Goal: Task Accomplishment & Management: Use online tool/utility

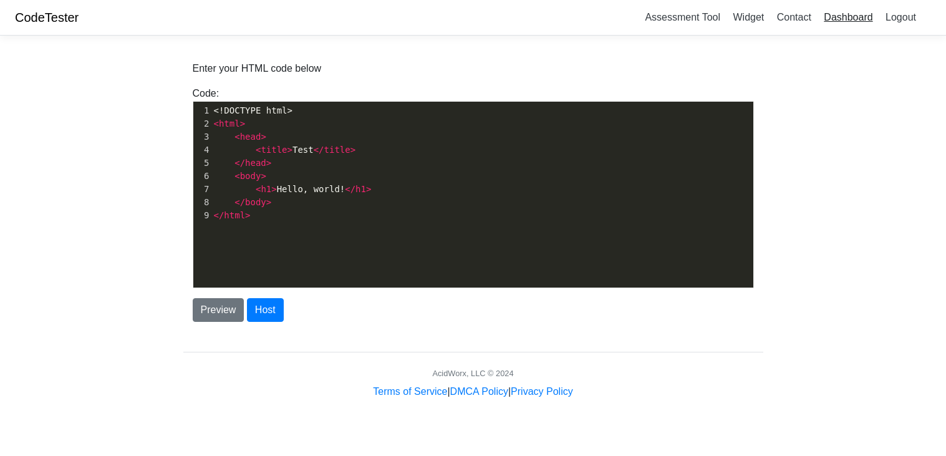
click at [837, 17] on link "Dashboard" at bounding box center [847, 17] width 59 height 21
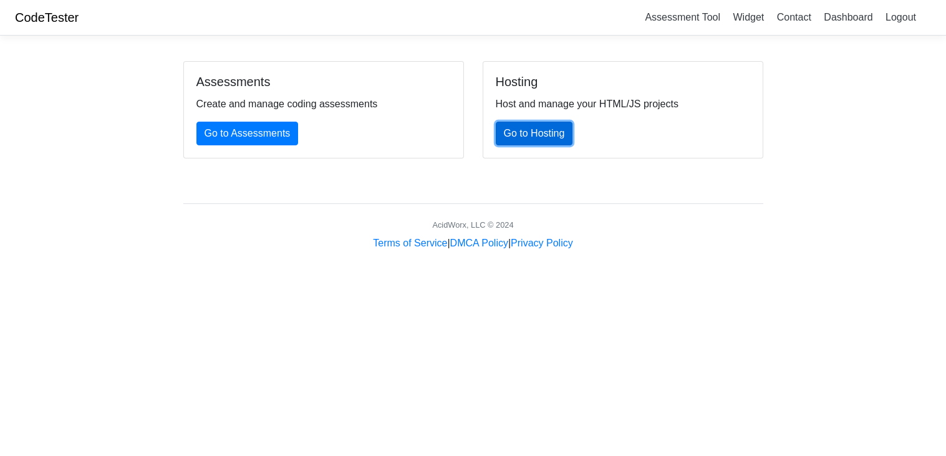
click at [545, 140] on link "Go to Hosting" at bounding box center [534, 134] width 77 height 24
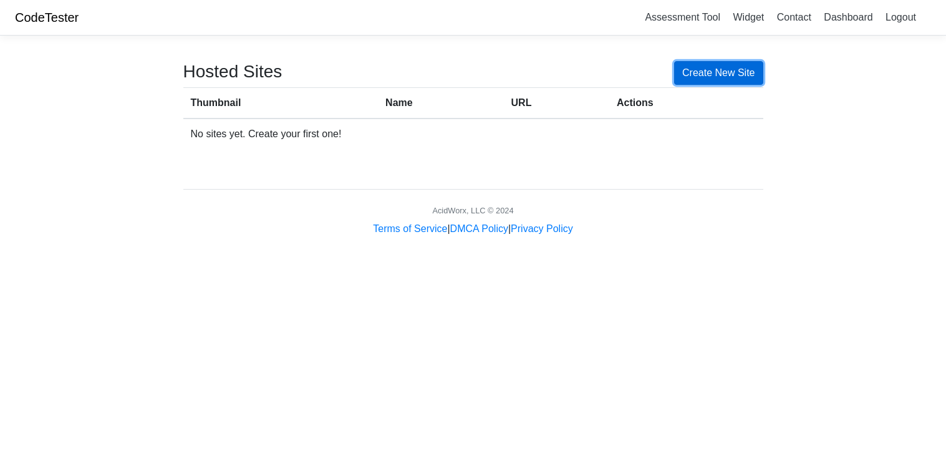
click at [686, 65] on link "Create New Site" at bounding box center [718, 73] width 89 height 24
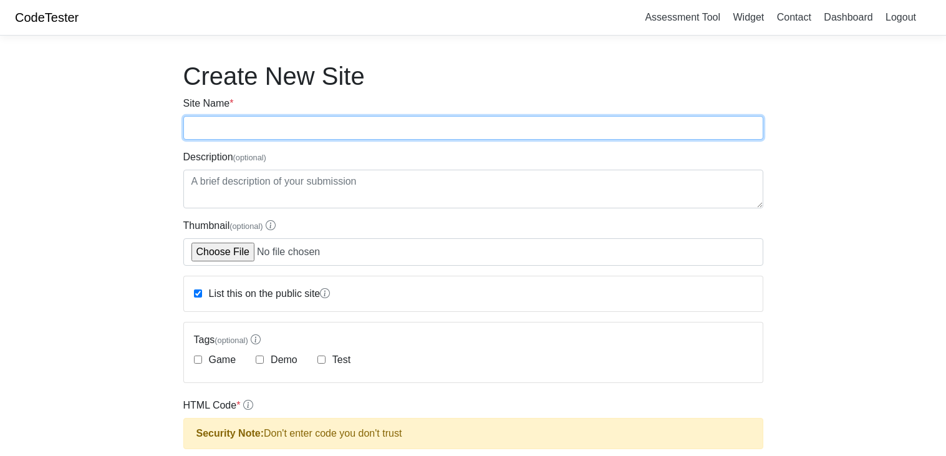
click at [223, 126] on input "Site Name *" at bounding box center [473, 128] width 580 height 24
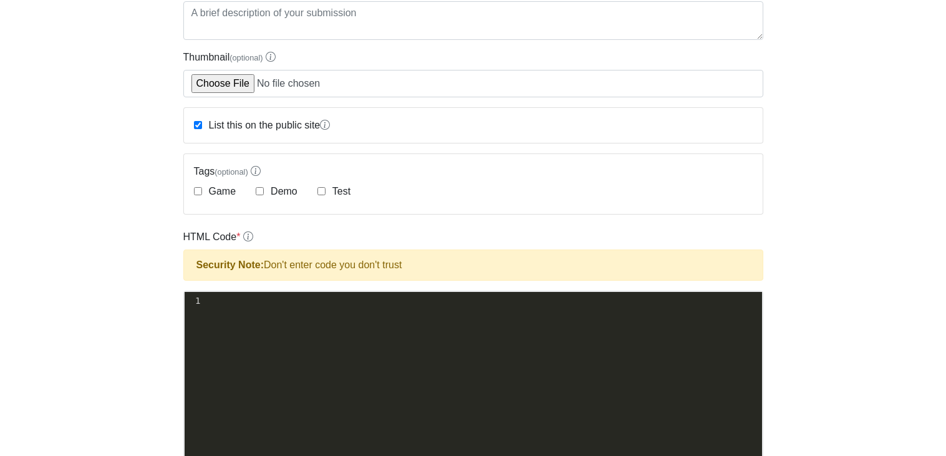
scroll to position [173, 0]
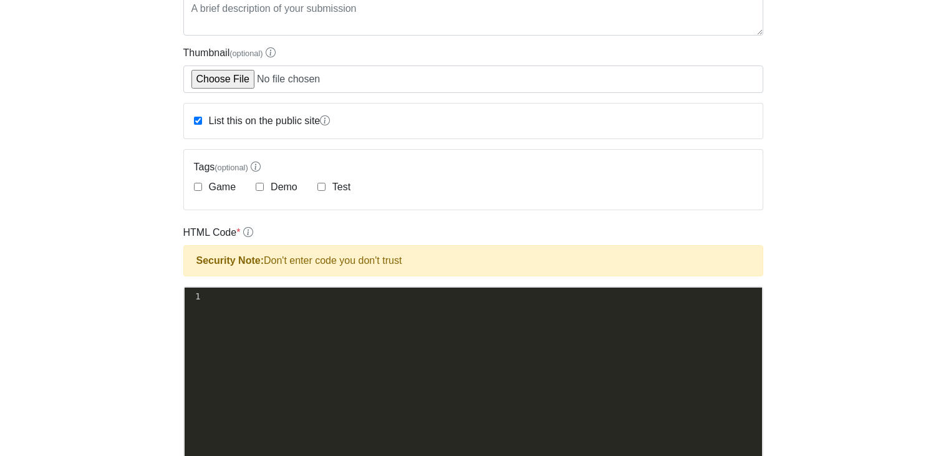
type input "pojkhjgfg"
click at [380, 353] on div "xxxxxxxxxx 1 ​" at bounding box center [483, 389] width 596 height 204
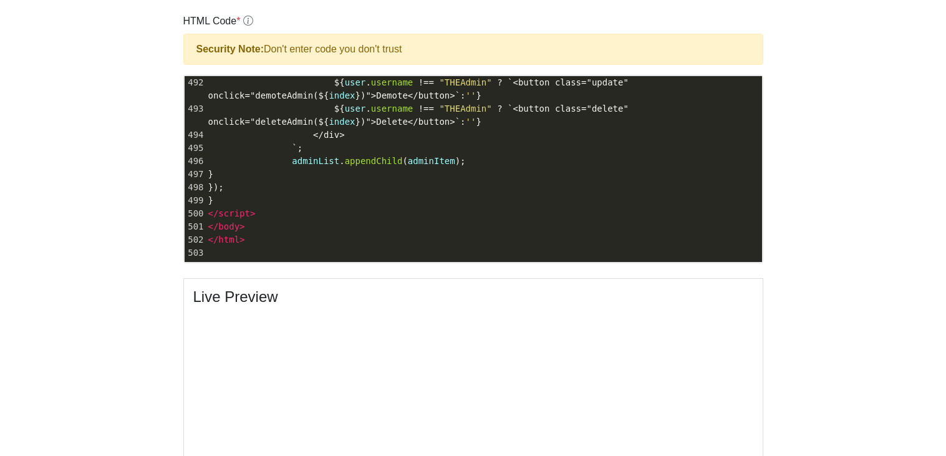
scroll to position [387, 0]
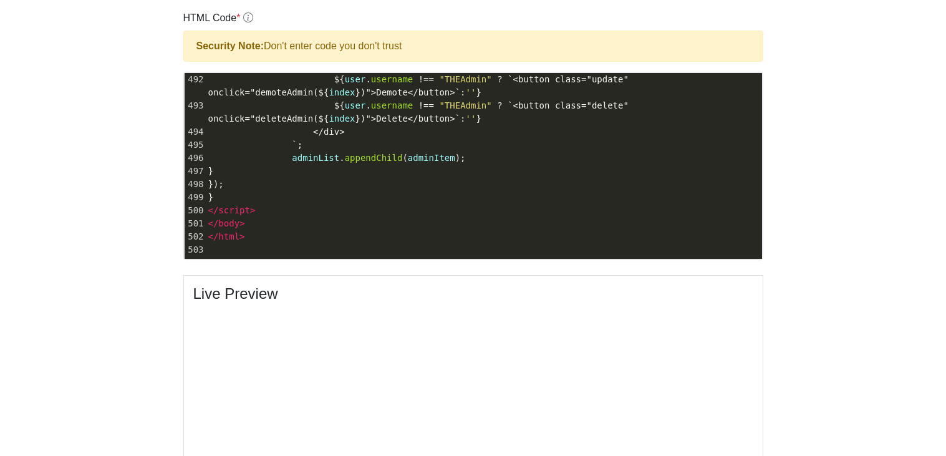
click at [554, 180] on pre "});" at bounding box center [484, 184] width 556 height 13
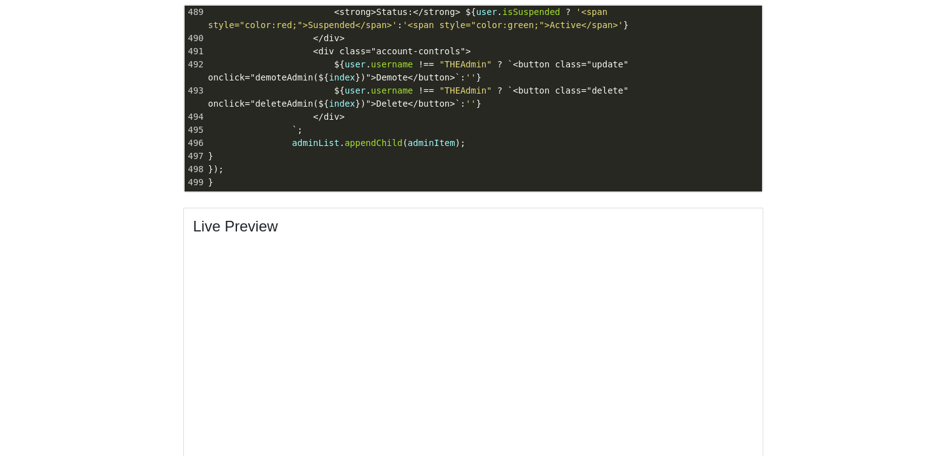
scroll to position [459, 0]
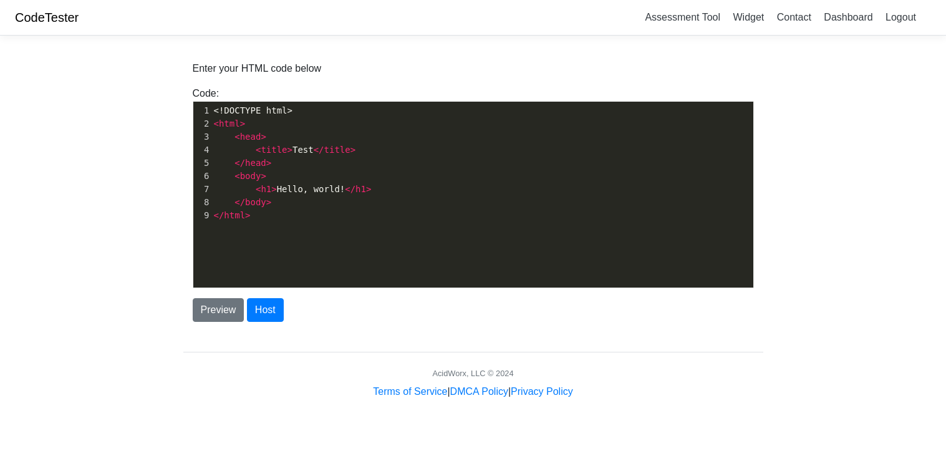
click at [538, 210] on pre "</ html >" at bounding box center [482, 215] width 542 height 13
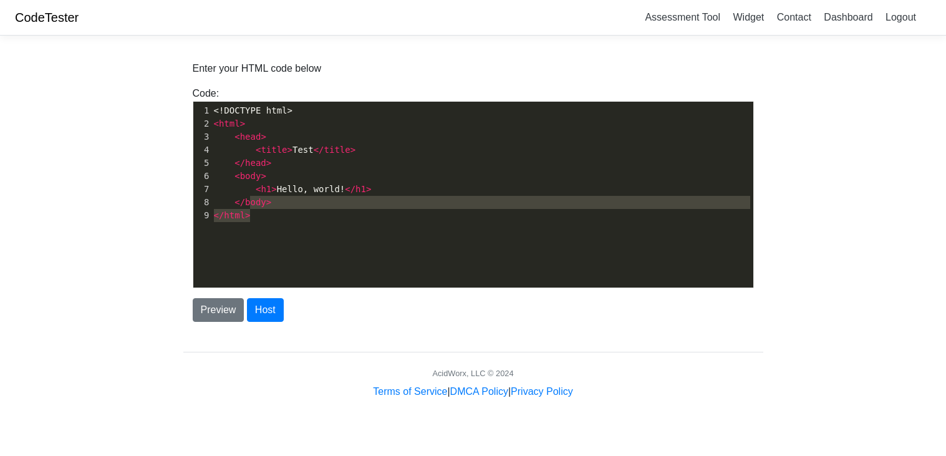
type textarea "<!DOCTYPE html> <html> <head> <title>Test</title> </head> <body> <h1>Hello, wor…"
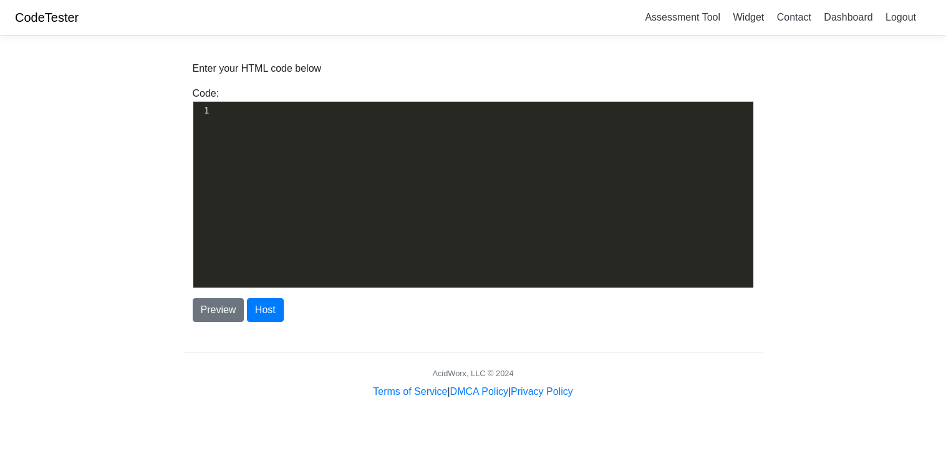
scroll to position [6560, 0]
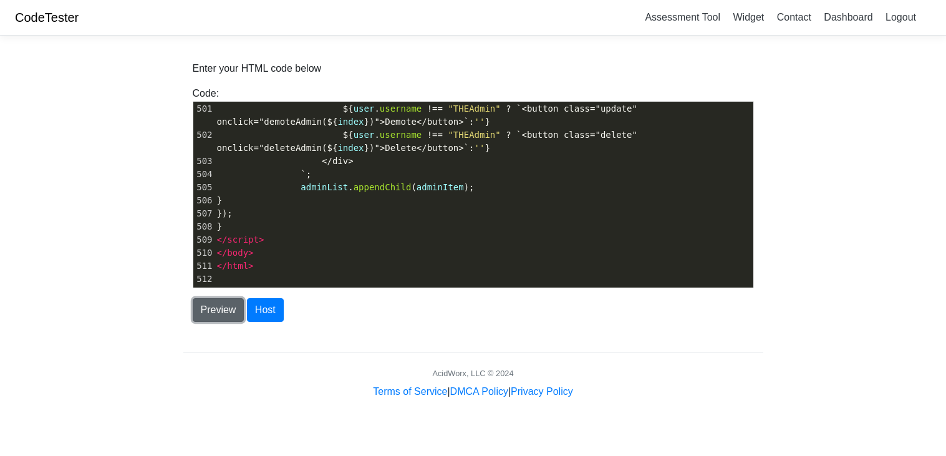
click at [220, 308] on button "Preview" at bounding box center [219, 310] width 52 height 24
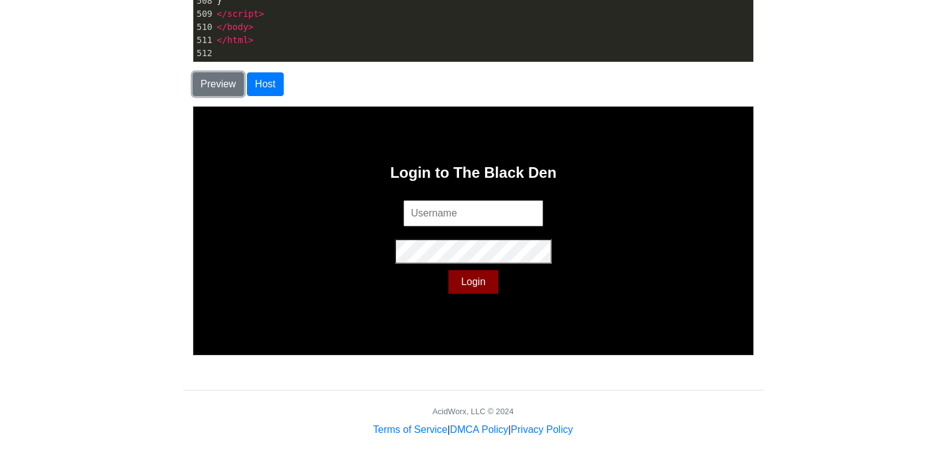
scroll to position [231, 0]
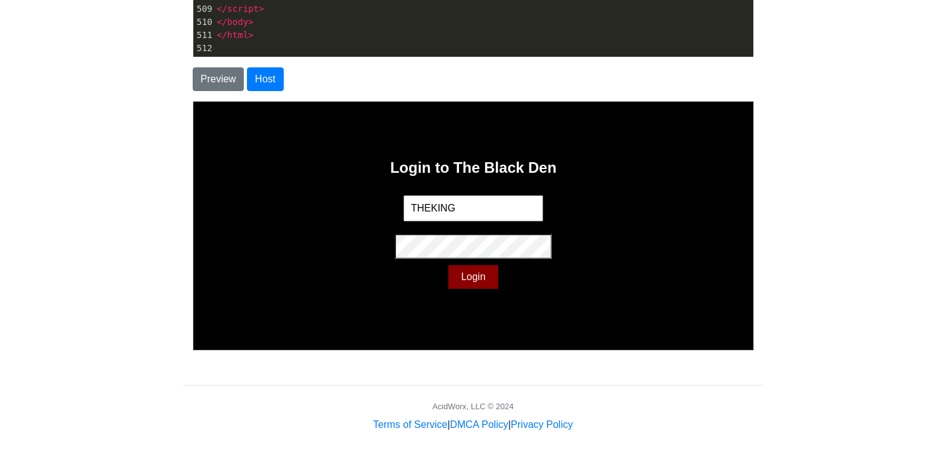
click at [511, 212] on input "THEKING" at bounding box center [472, 207] width 140 height 26
type input "THEAdmin"
click at [511, 293] on div "Login to The Black Den THEAdmin Login" at bounding box center [472, 225] width 560 height 248
click at [472, 280] on button "Login" at bounding box center [471, 276] width 49 height 24
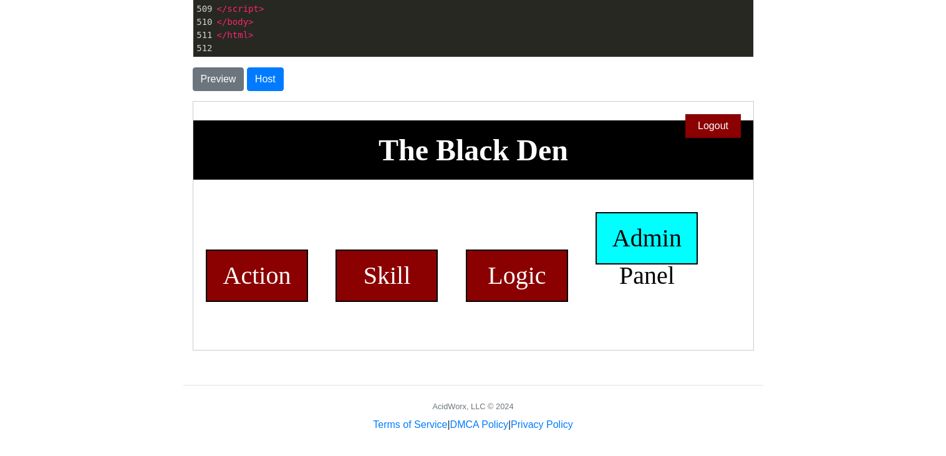
click at [651, 237] on div "Admin Panel" at bounding box center [645, 237] width 102 height 52
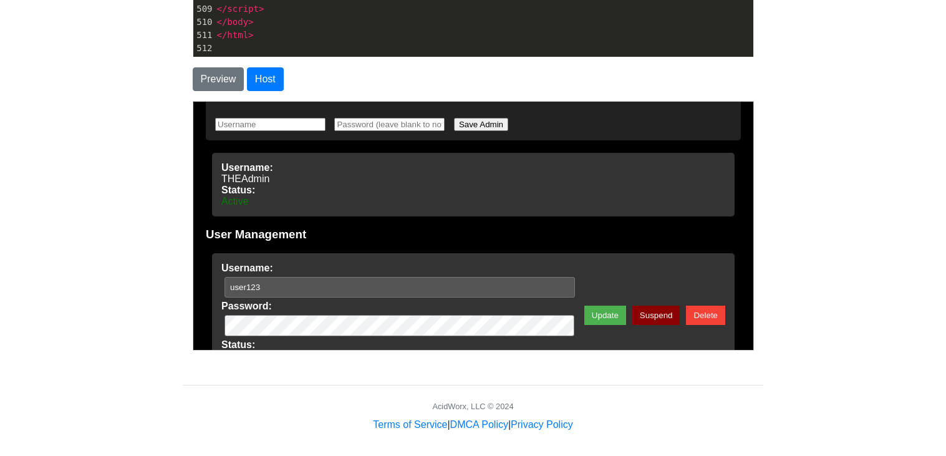
scroll to position [163, 0]
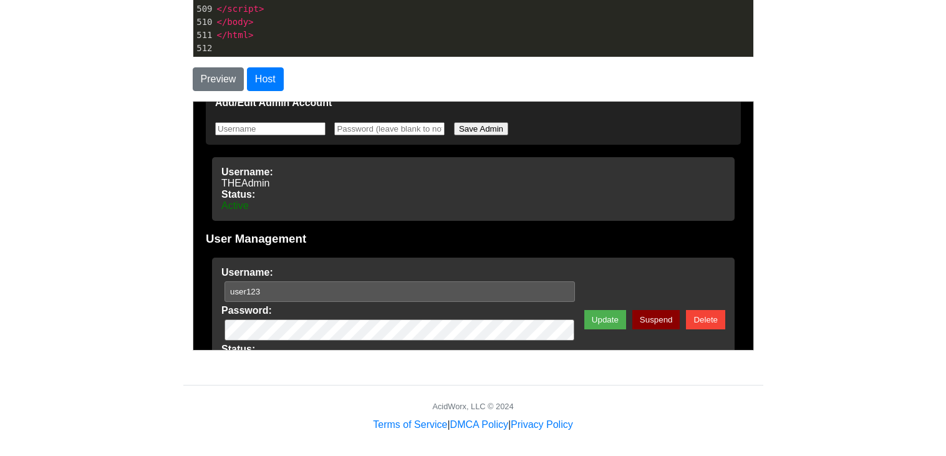
click at [264, 194] on strong "Status:" at bounding box center [472, 193] width 504 height 11
click at [379, 122] on input "text" at bounding box center [388, 128] width 110 height 13
click at [413, 189] on strong "Status:" at bounding box center [472, 193] width 504 height 11
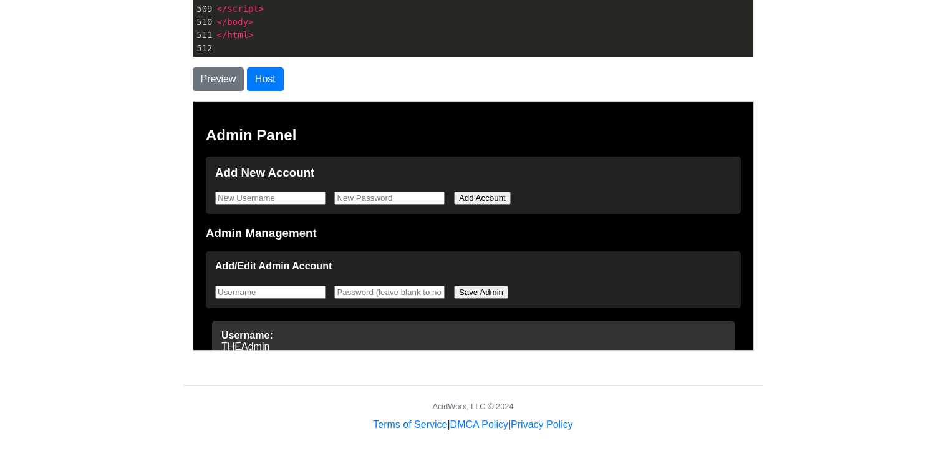
scroll to position [346, 0]
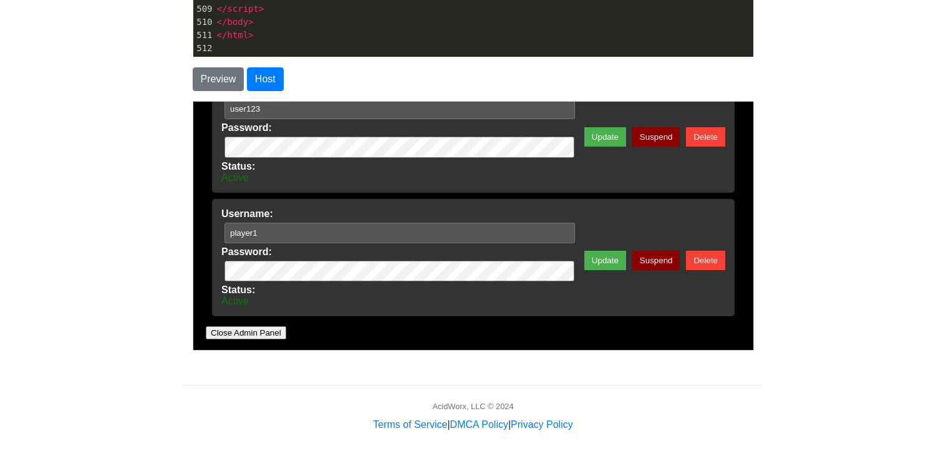
click at [216, 327] on button "Close Admin Panel" at bounding box center [244, 331] width 80 height 13
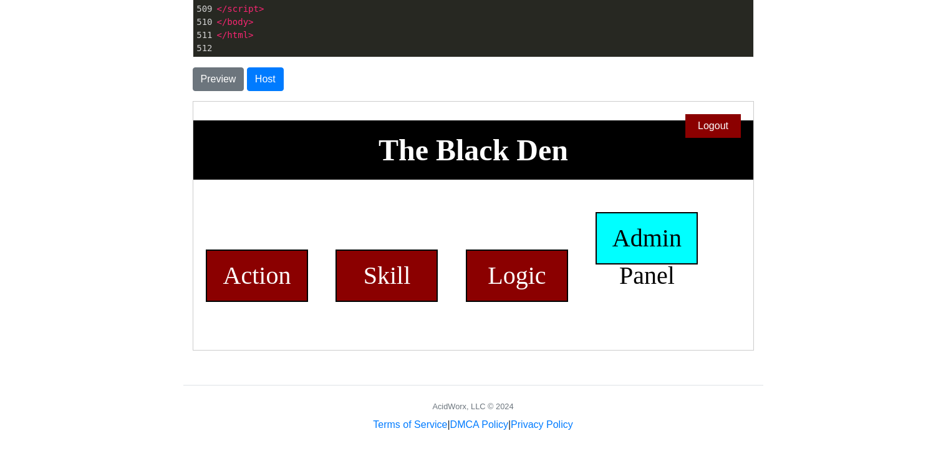
scroll to position [0, 0]
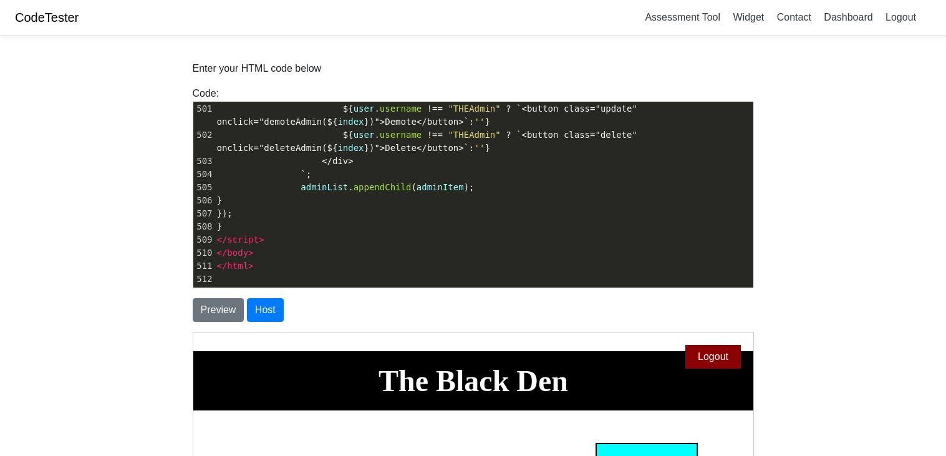
click at [625, 198] on pre "}" at bounding box center [483, 200] width 539 height 13
click at [345, 241] on pre "</ script >" at bounding box center [483, 239] width 539 height 13
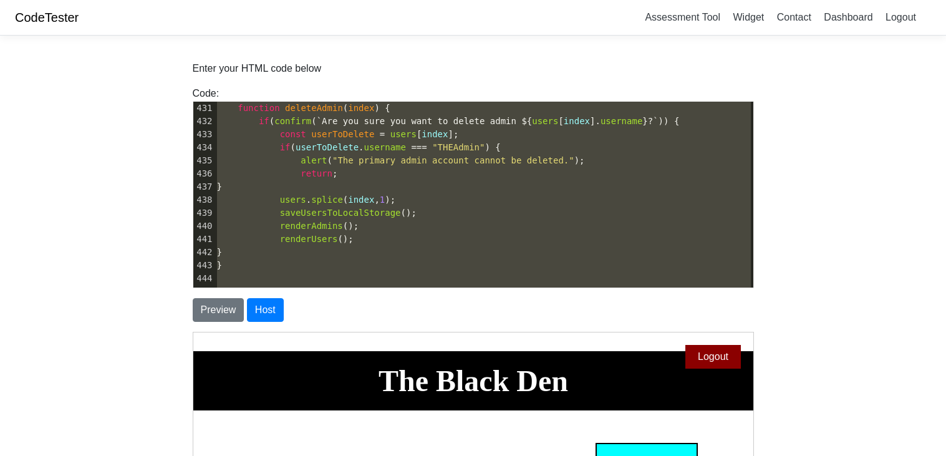
scroll to position [6571, 0]
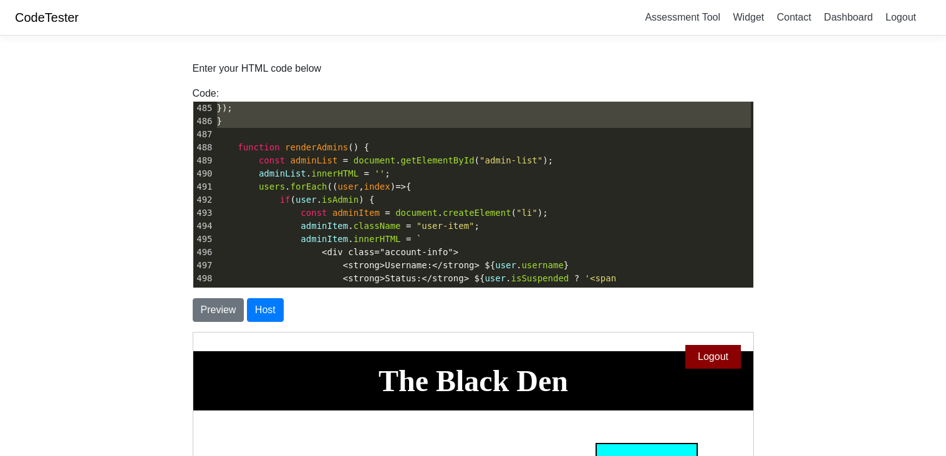
type textarea "<!DOCTYPE html> <html lang="en"> <head> <meta charset="UTF-8"> <title>The Black…"
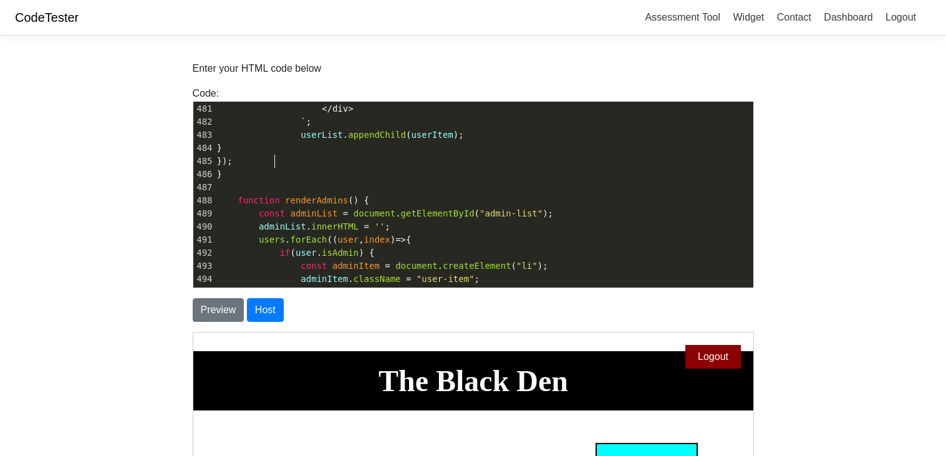
click at [327, 161] on pre "});" at bounding box center [483, 161] width 539 height 13
type textarea "<!DOCTYPE html> <html lang="en"> <head> <meta charset="UTF-8"> <title>The Black…"
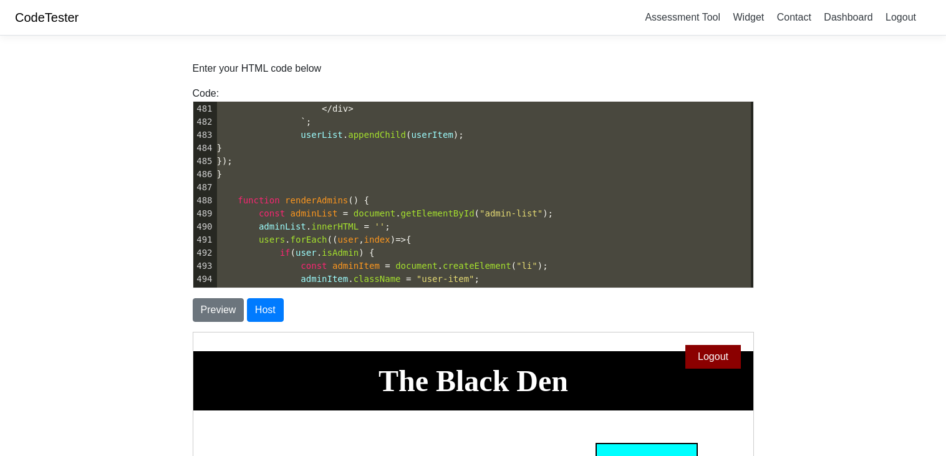
scroll to position [236, 0]
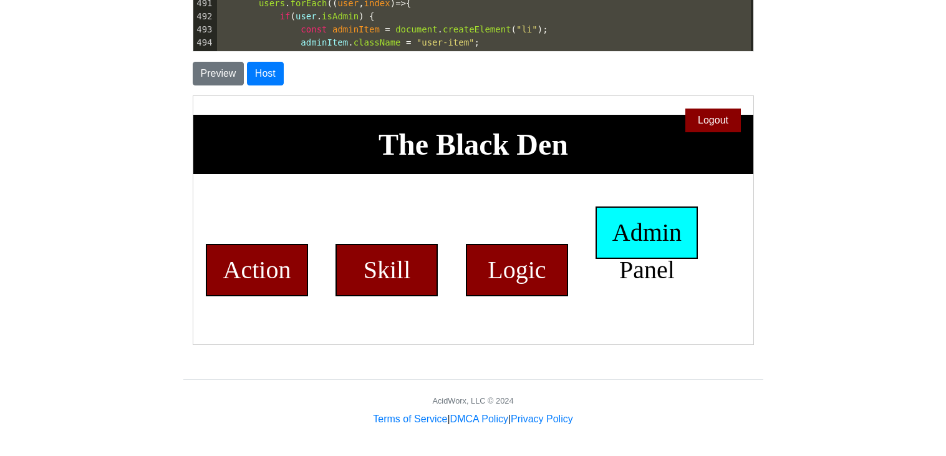
click at [638, 258] on div "Admin Panel" at bounding box center [645, 232] width 102 height 52
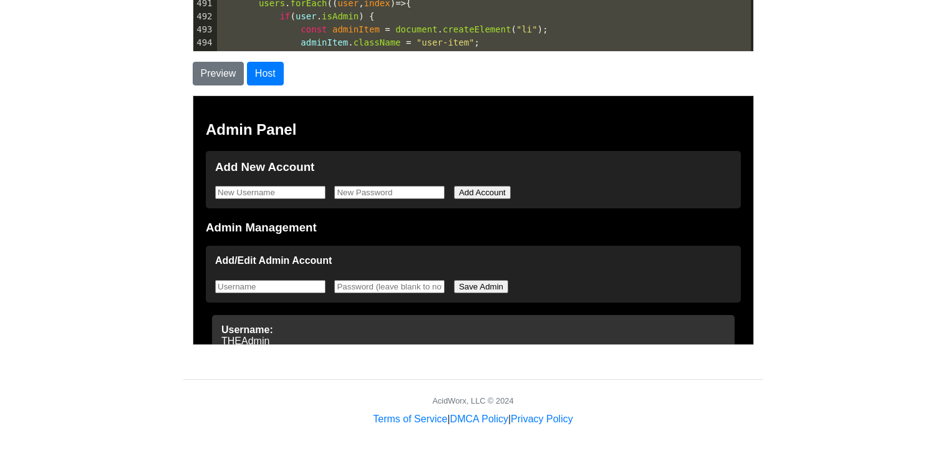
scroll to position [346, 0]
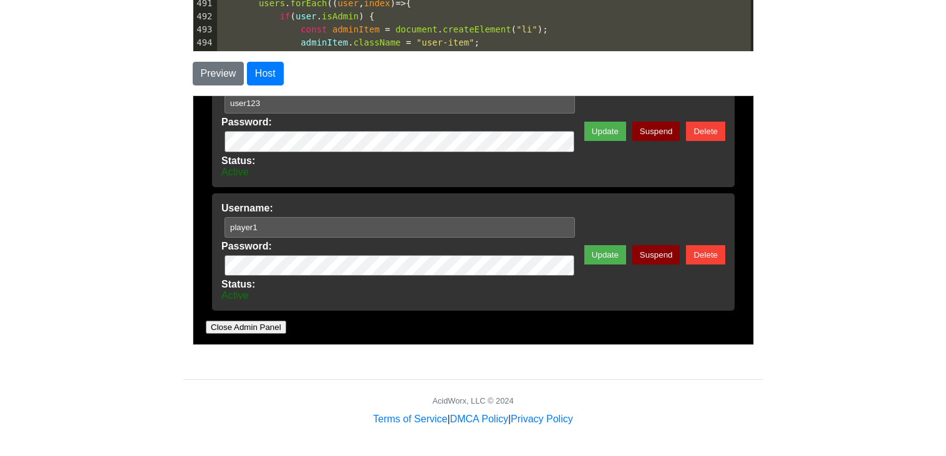
click at [242, 315] on div "Admin Panel Add New Account Add Account Admin Management Add/Edit Admin Account…" at bounding box center [472, 47] width 560 height 596
click at [244, 327] on button "Close Admin Panel" at bounding box center [244, 326] width 80 height 13
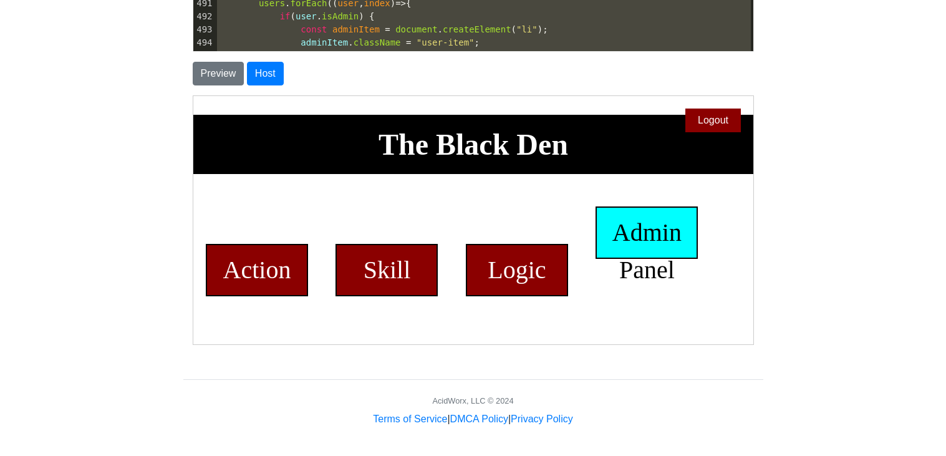
click at [629, 257] on div "Admin Panel" at bounding box center [645, 232] width 102 height 52
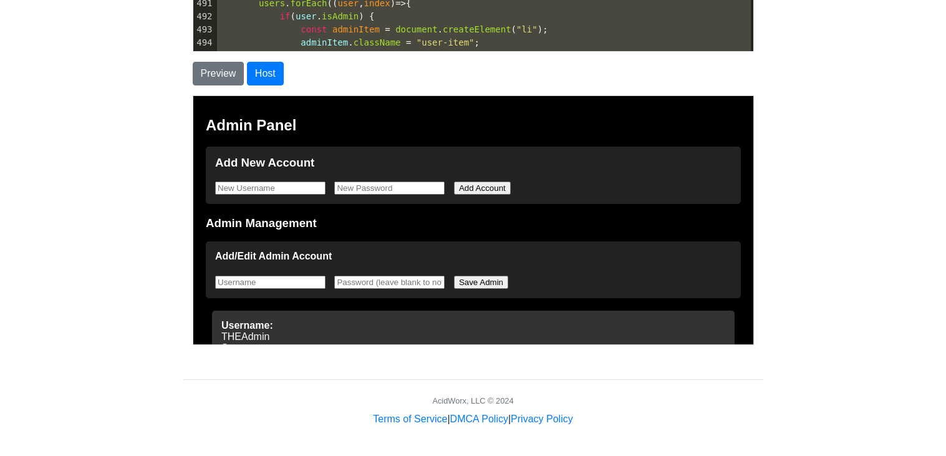
scroll to position [7, 0]
